Goal: Task Accomplishment & Management: Manage account settings

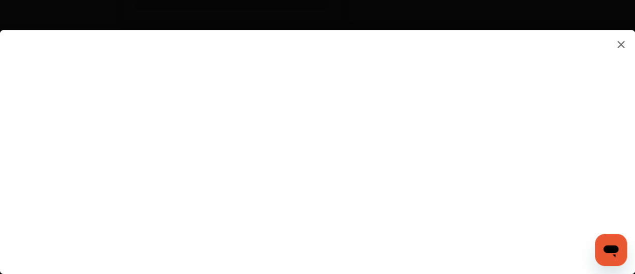
scroll to position [529, 0]
click at [444, 231] on flutter-view at bounding box center [317, 142] width 635 height 224
click at [445, 250] on flutter-view at bounding box center [317, 142] width 635 height 224
click at [457, 251] on flutter-view at bounding box center [317, 142] width 635 height 224
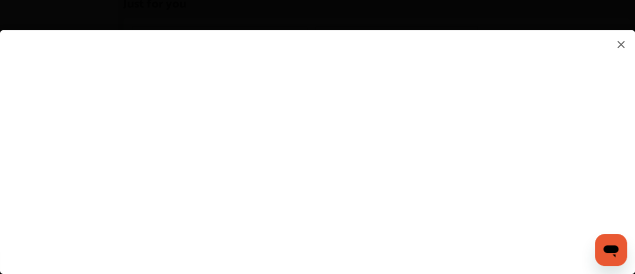
type input "**********"
click at [462, 202] on flutter-view at bounding box center [317, 142] width 635 height 224
click at [565, 105] on flutter-view at bounding box center [317, 142] width 635 height 224
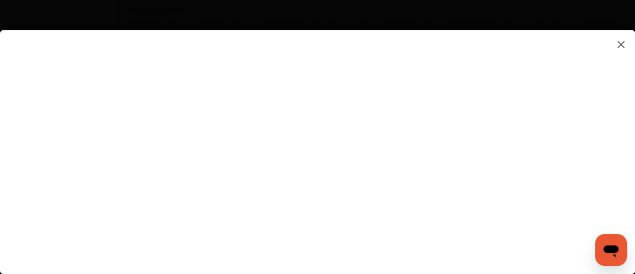
click at [411, 70] on flutter-view at bounding box center [317, 142] width 635 height 224
click at [627, 209] on flutter-view at bounding box center [317, 142] width 635 height 224
click at [631, 248] on flutter-view at bounding box center [317, 142] width 635 height 224
click at [441, 192] on flutter-view at bounding box center [317, 142] width 635 height 224
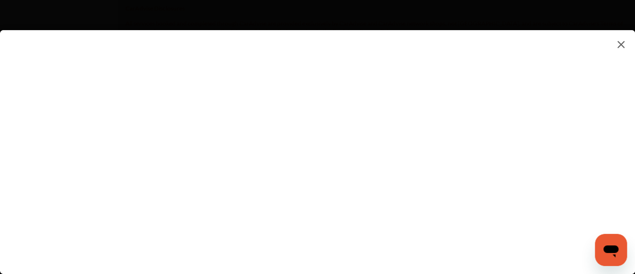
click at [629, 216] on flutter-view at bounding box center [317, 142] width 635 height 224
click at [595, 180] on flutter-view at bounding box center [317, 142] width 635 height 224
click at [611, 245] on icon "Open messaging window" at bounding box center [610, 251] width 15 height 12
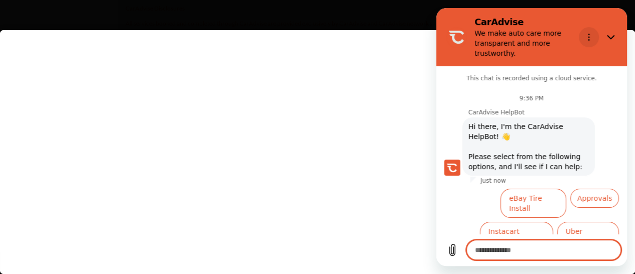
scroll to position [67, 0]
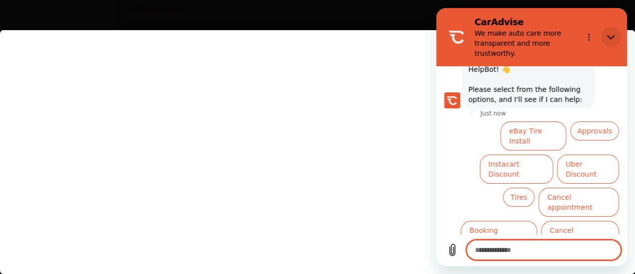
click at [609, 39] on icon "Close" at bounding box center [611, 37] width 8 height 8
type textarea "*"
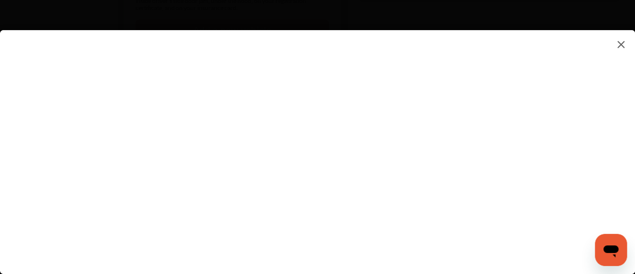
scroll to position [0, 0]
